Goal: Transaction & Acquisition: Purchase product/service

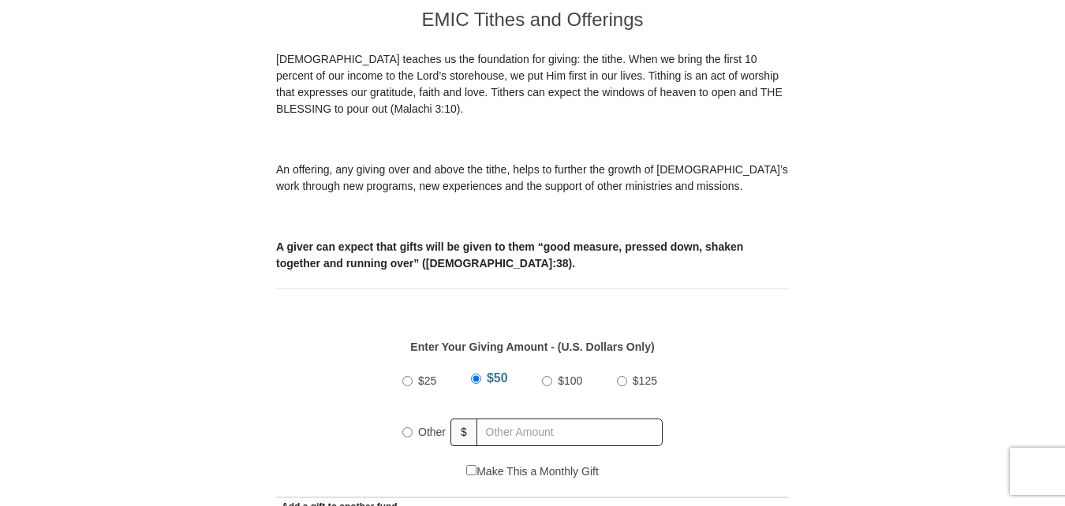
scroll to position [452, 0]
click at [406, 426] on input "Other" at bounding box center [407, 431] width 10 height 10
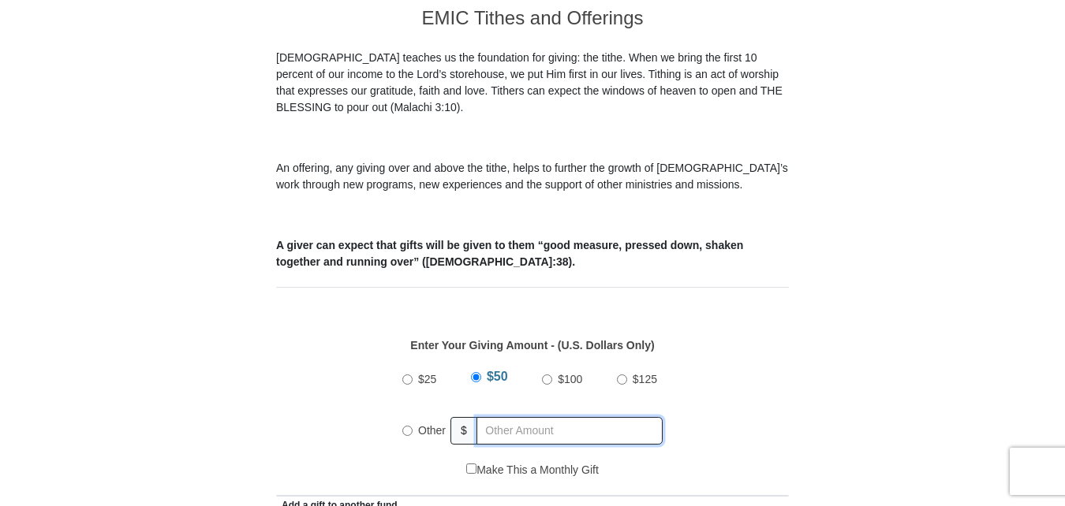
radio input "true"
type input "170.00"
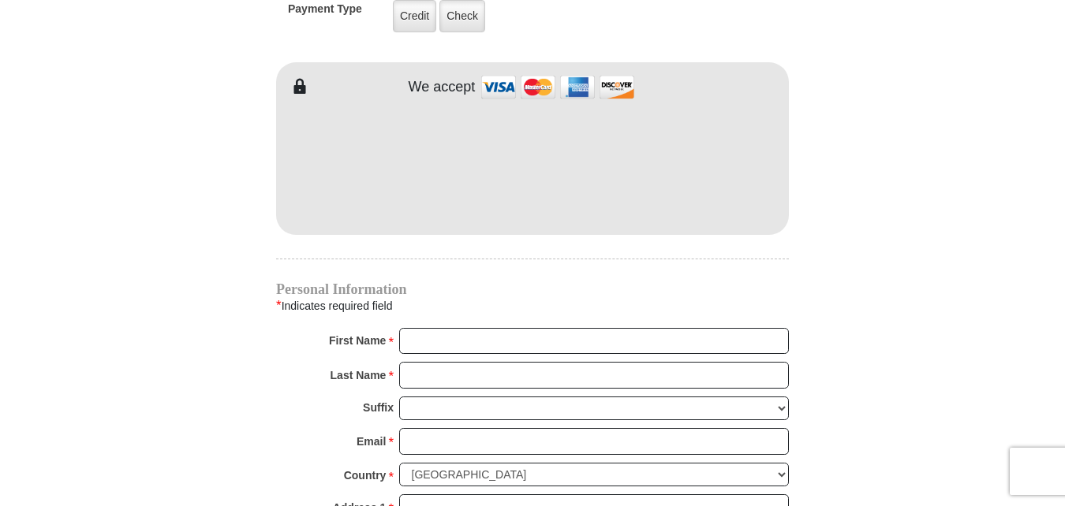
scroll to position [1354, 0]
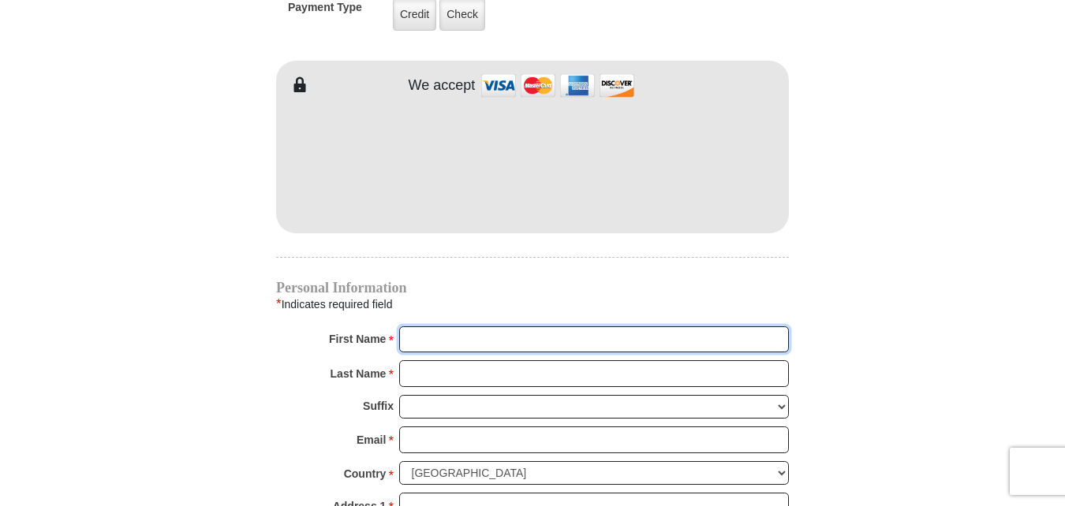
click at [434, 326] on input "First Name *" at bounding box center [594, 339] width 390 height 27
type input "Yvoundea"
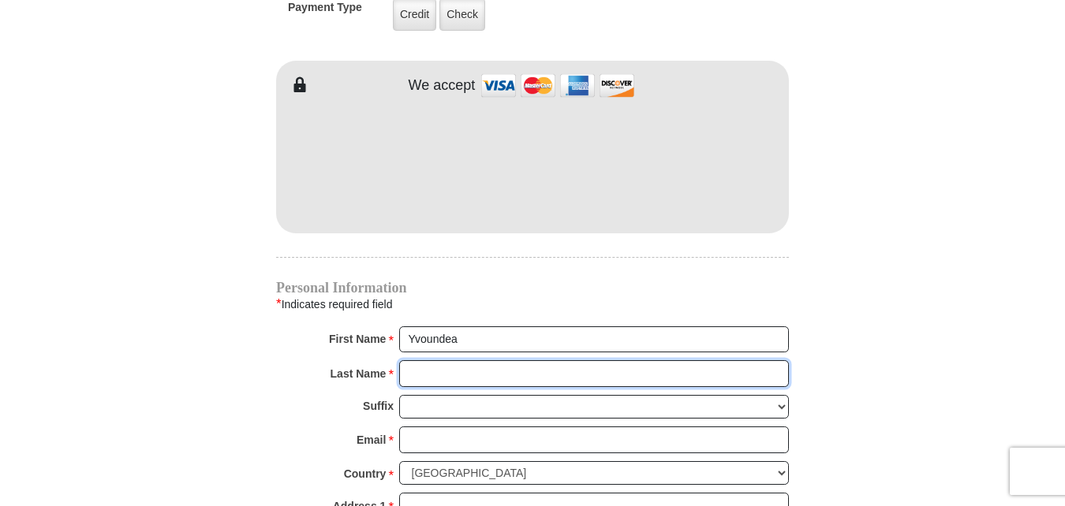
type input "Rose"
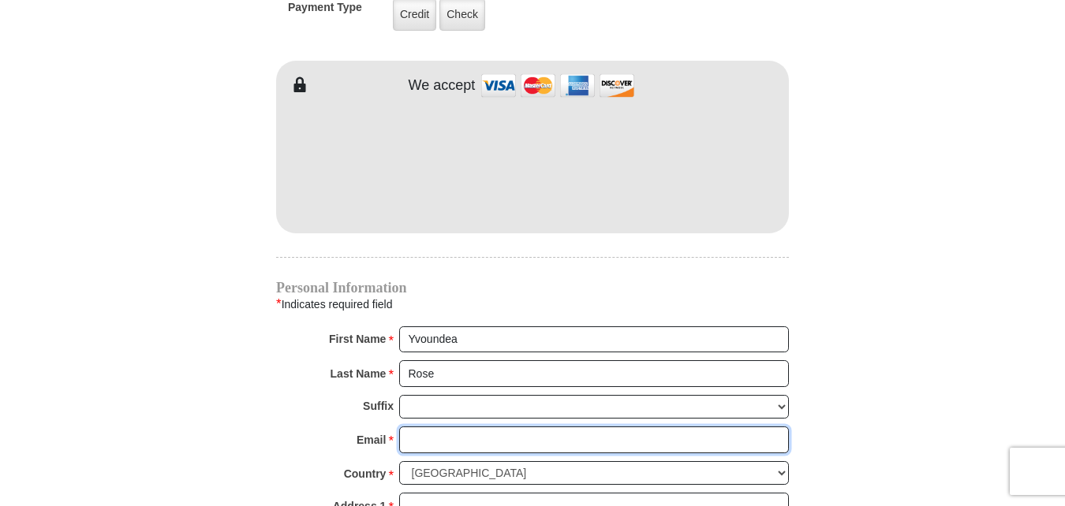
type input "Kimbo4669@gmail.com"
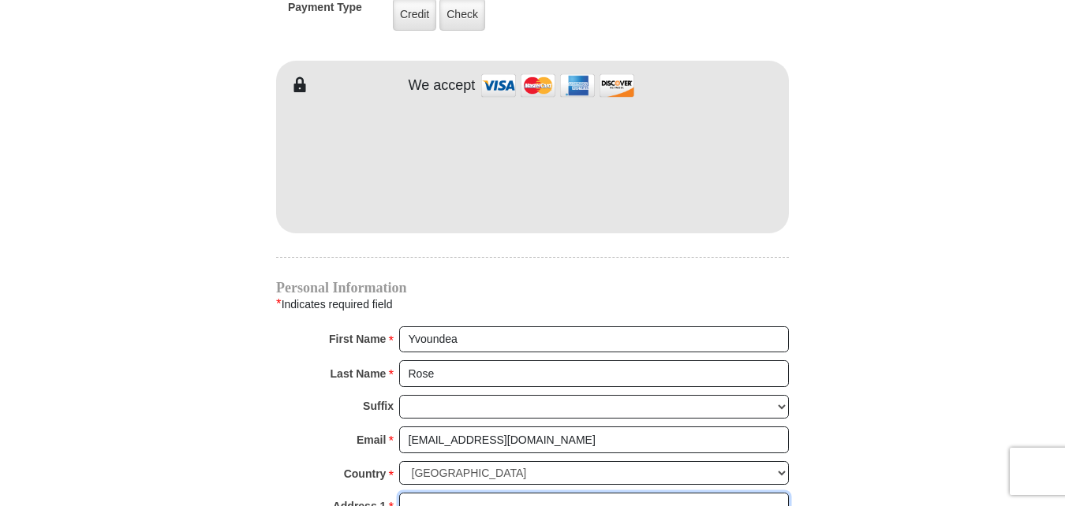
type input "4521 Copper Point Dr"
type input "Crowley"
select select "TX"
type input "76036"
type input "4695003825"
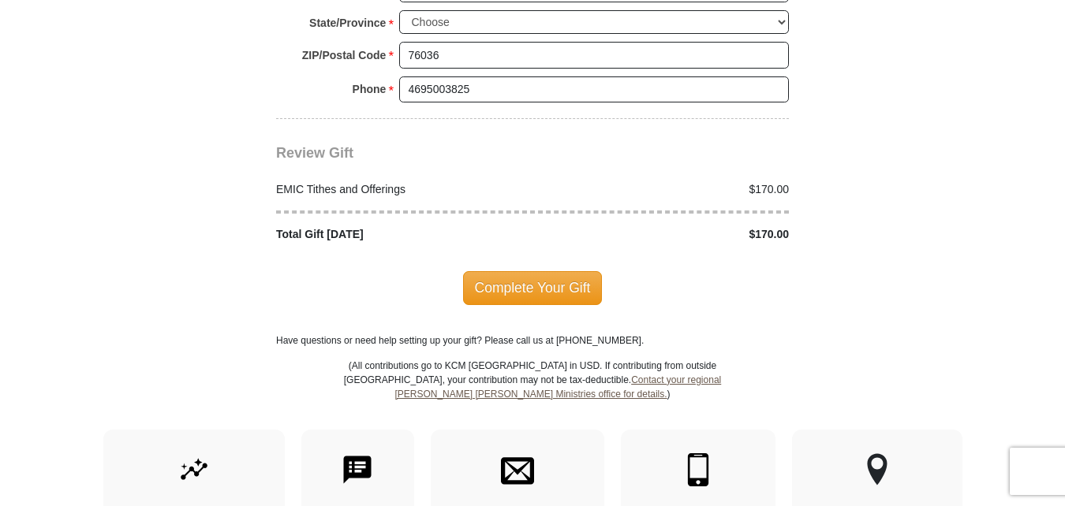
scroll to position [1878, 0]
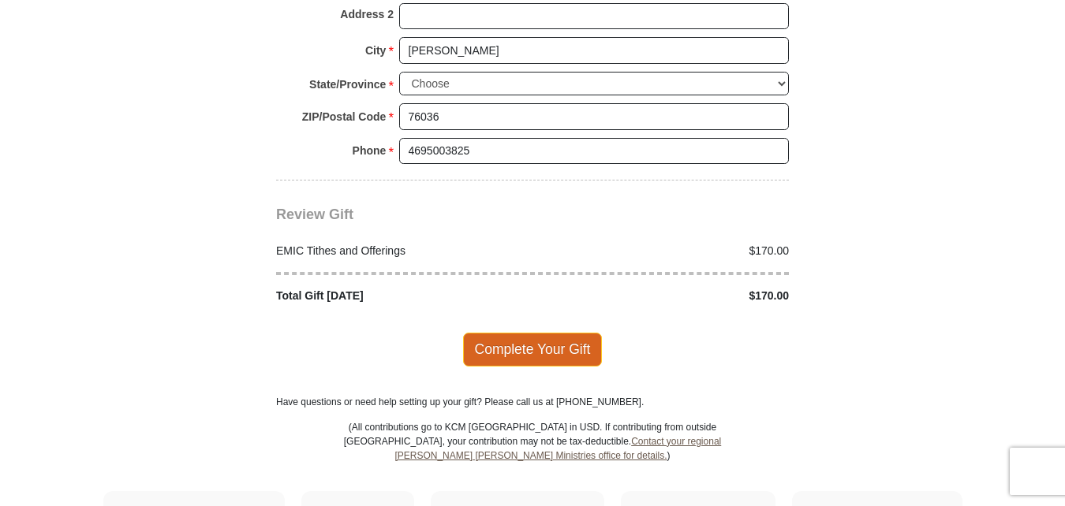
click at [524, 333] on span "Complete Your Gift" at bounding box center [533, 349] width 140 height 33
